Goal: Transaction & Acquisition: Download file/media

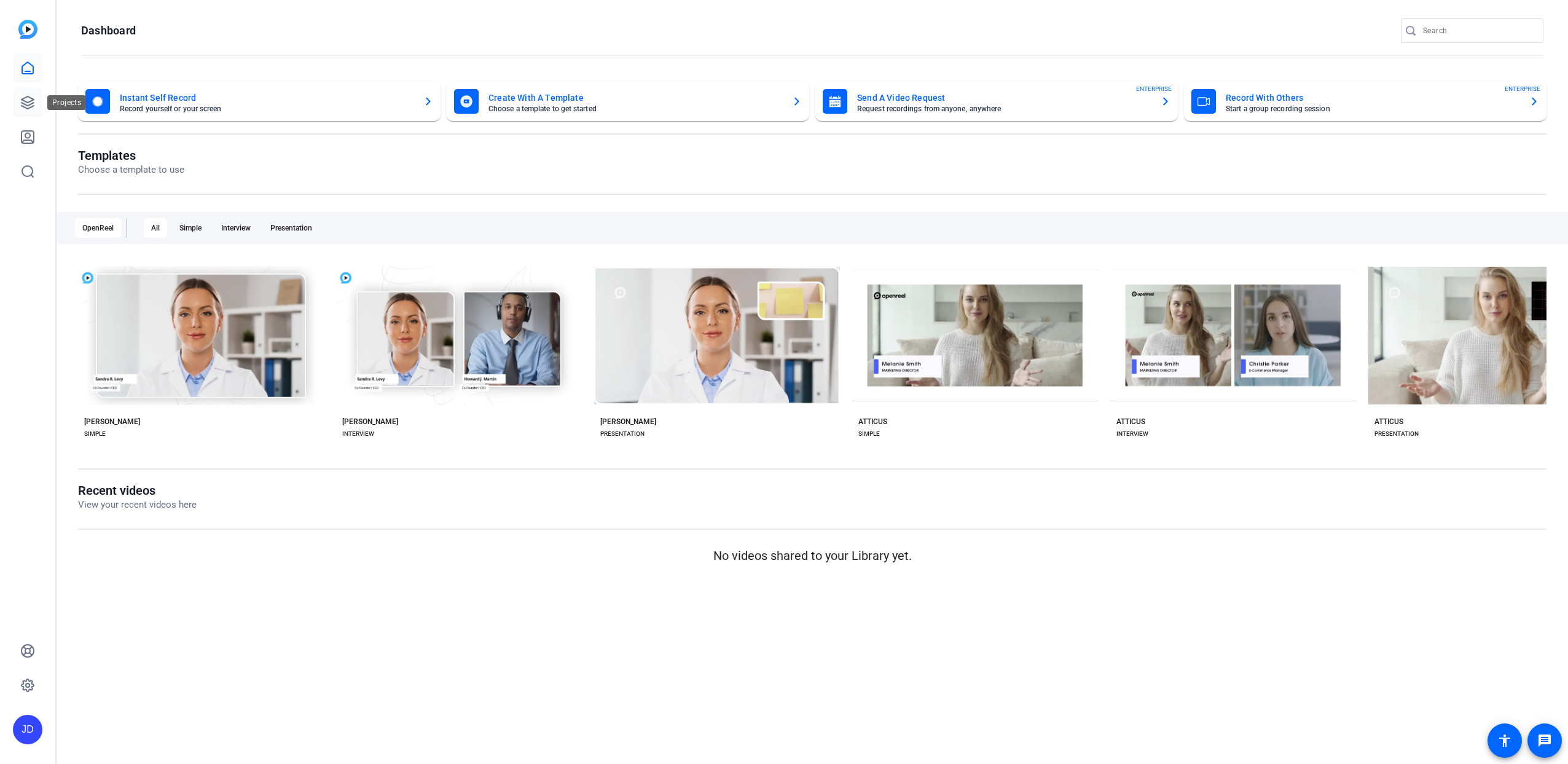
click at [17, 101] on link at bounding box center [27, 103] width 30 height 30
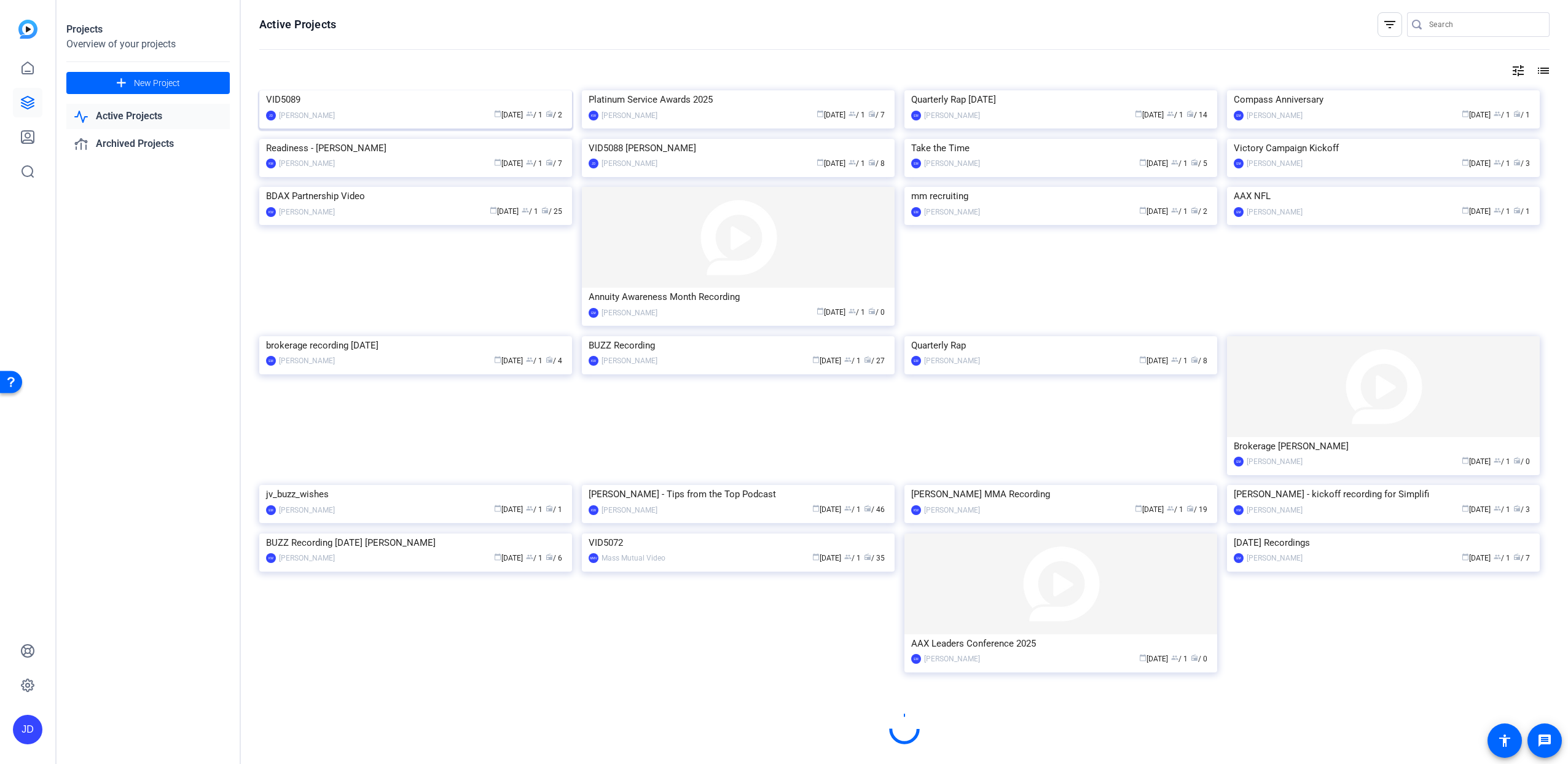
click at [441, 91] on img at bounding box center [415, 91] width 313 height 0
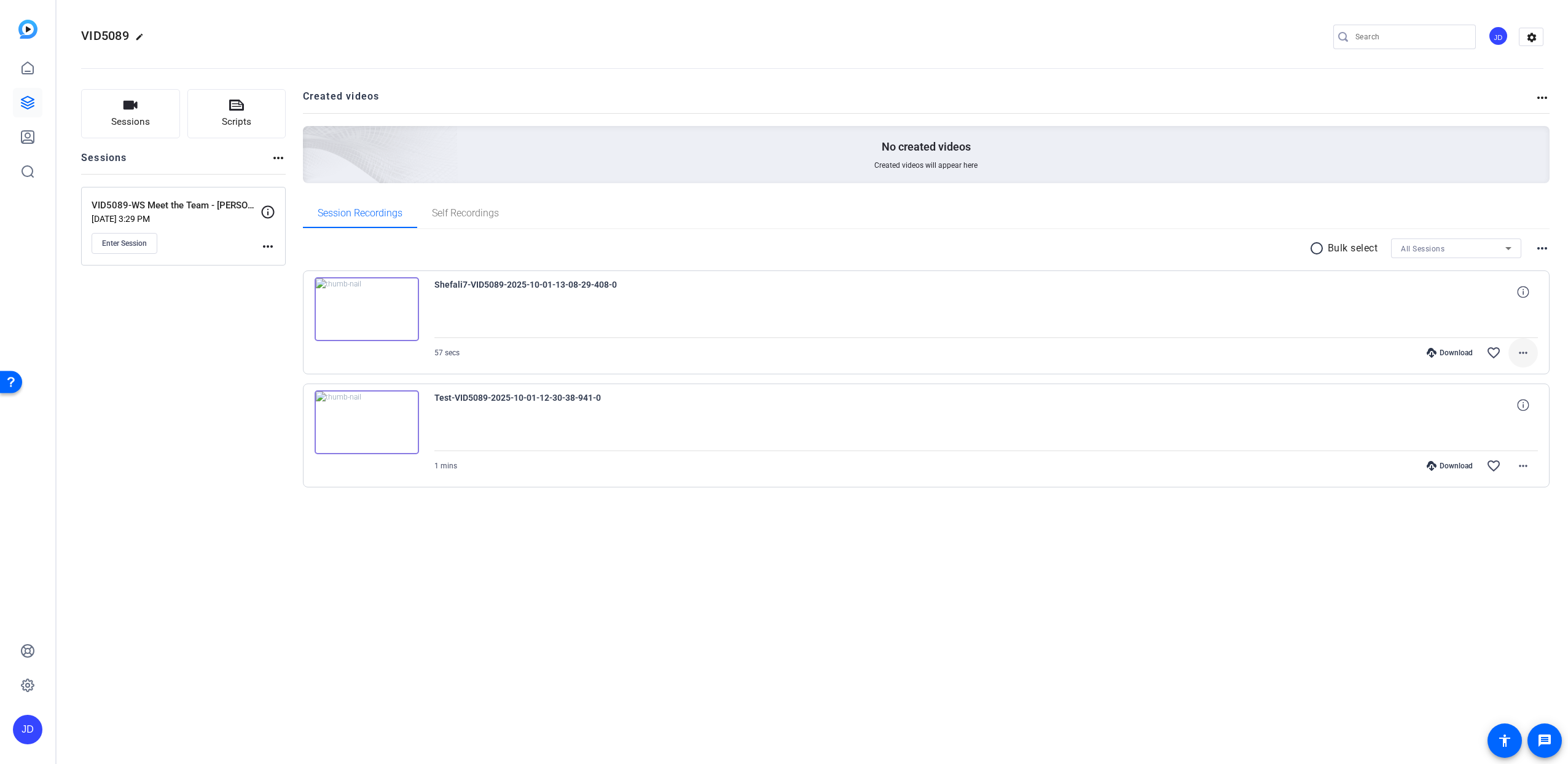
click at [1522, 354] on mat-icon "more_horiz" at bounding box center [1522, 352] width 14 height 14
click at [1504, 380] on span "Download Original" at bounding box center [1495, 378] width 65 height 14
click at [1529, 355] on mat-icon "more_horiz" at bounding box center [1522, 352] width 14 height 14
click at [1488, 410] on span "Download MP4" at bounding box center [1495, 409] width 65 height 14
